Goal: Navigation & Orientation: Understand site structure

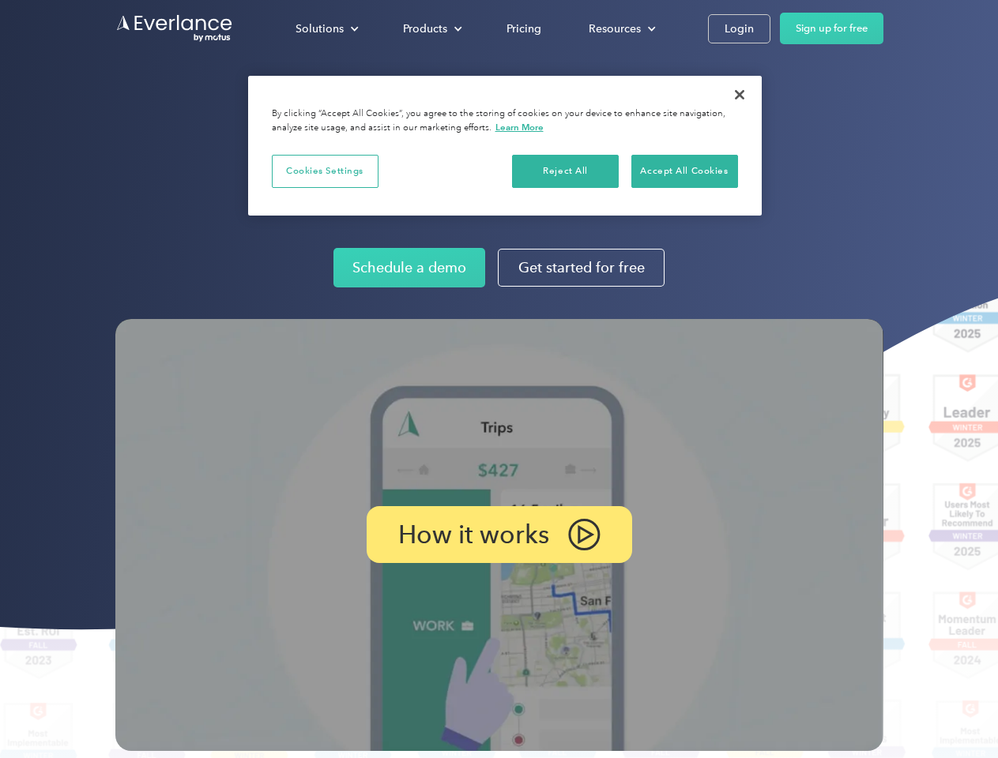
click at [498, 379] on img at bounding box center [499, 535] width 768 height 432
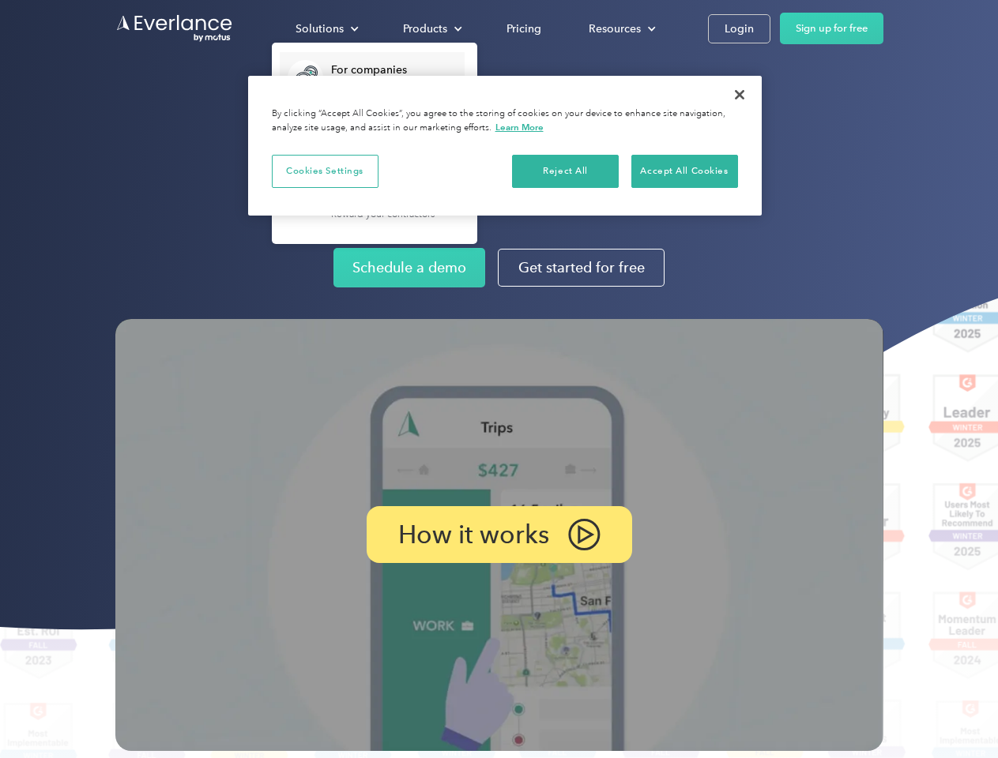
click at [326, 28] on div "Solutions" at bounding box center [319, 29] width 48 height 20
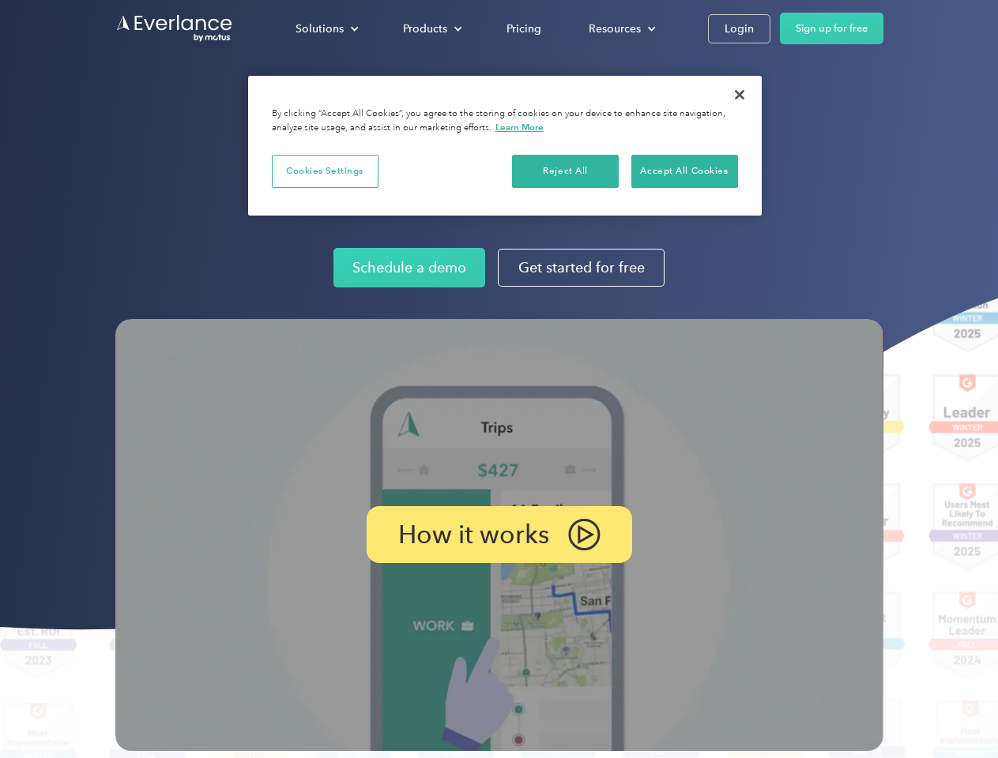
click at [431, 28] on div "Products" at bounding box center [425, 29] width 44 height 20
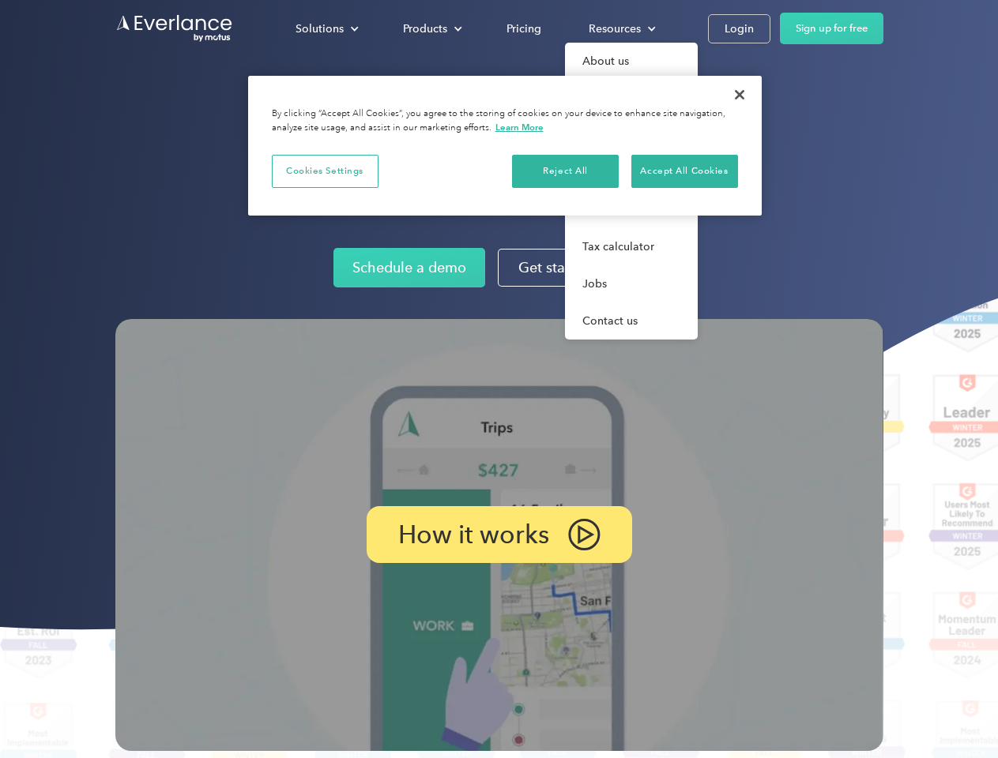
click at [620, 28] on div "Resources" at bounding box center [615, 29] width 52 height 20
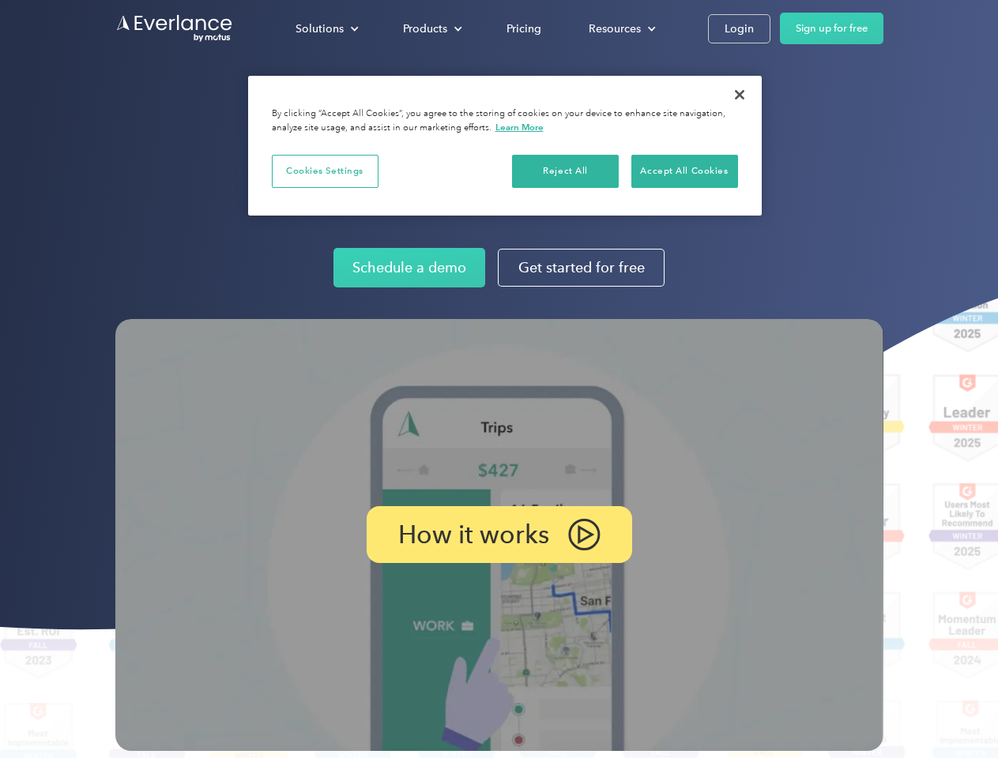
click at [498, 535] on p "How it works" at bounding box center [473, 534] width 151 height 19
click at [325, 171] on button "Cookies Settings" at bounding box center [325, 171] width 107 height 33
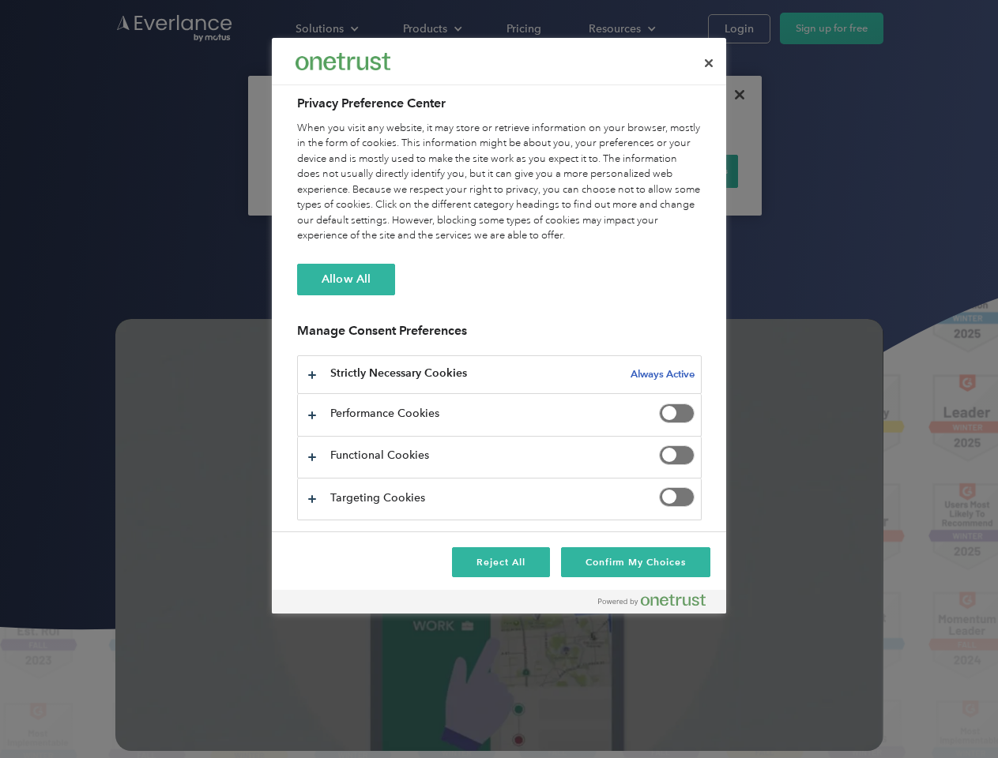
click at [566, 171] on div "When you visit any website, it may store or retrieve information on your browse…" at bounding box center [499, 182] width 404 height 123
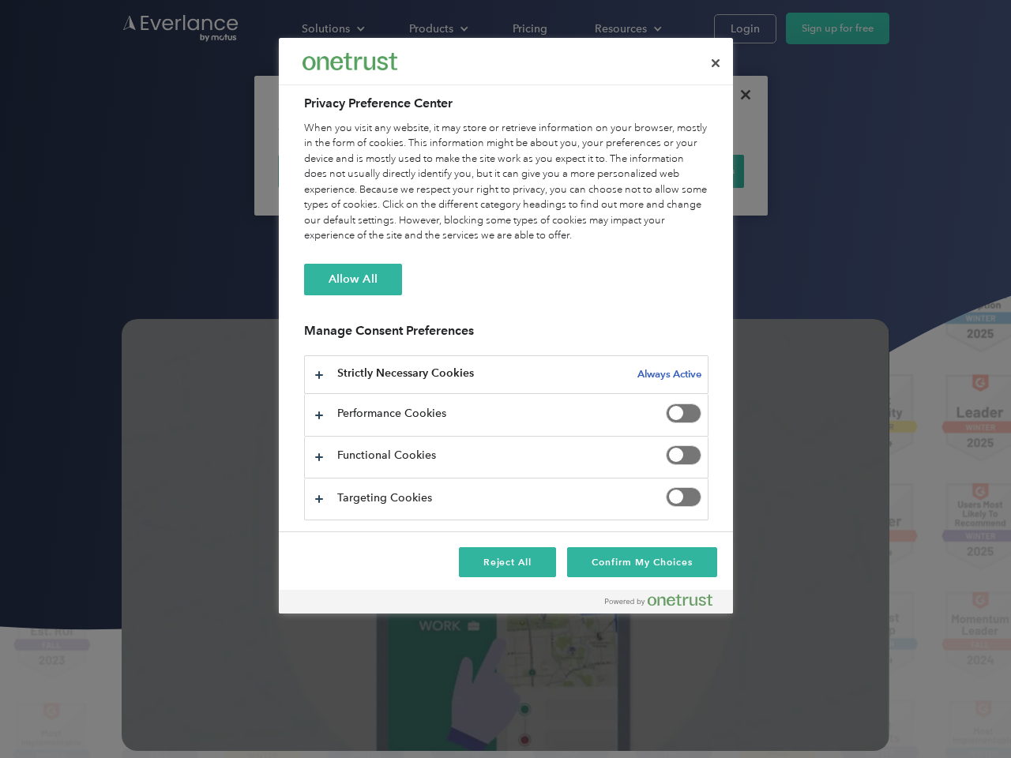
click at [684, 171] on div "When you visit any website, it may store or retrieve information on your browse…" at bounding box center [506, 182] width 404 height 123
click at [739, 95] on div at bounding box center [505, 379] width 1011 height 758
